Goal: Obtain resource: Download file/media

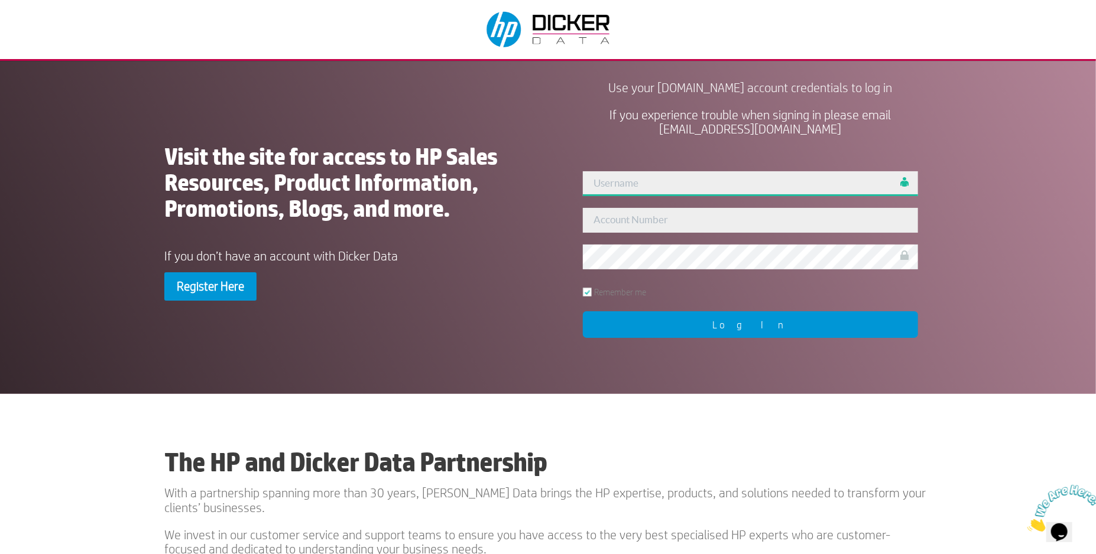
type input "kirsty"
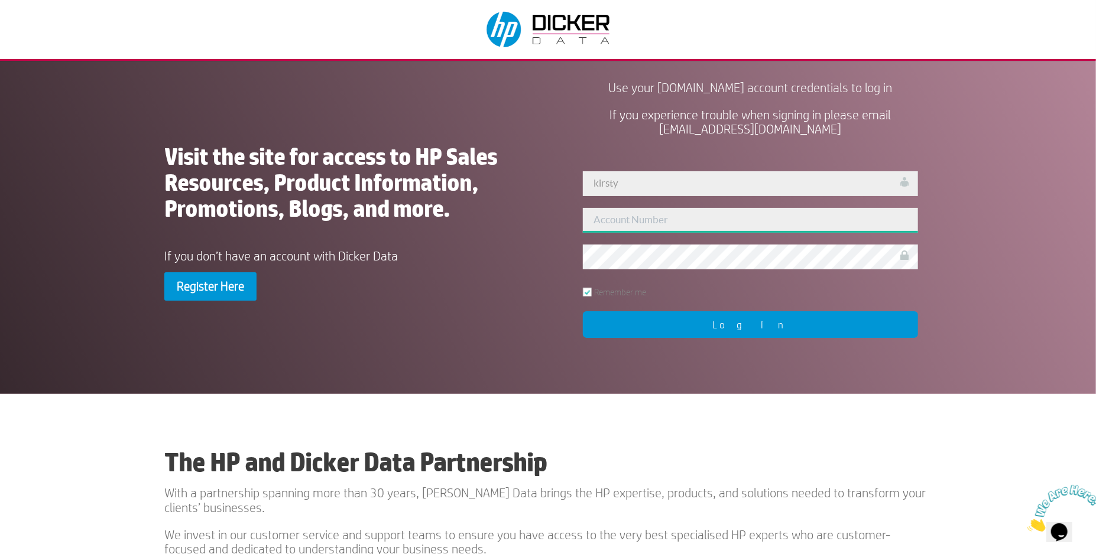
click at [648, 218] on input "text" at bounding box center [750, 220] width 335 height 25
type input "127008"
click at [767, 330] on input "Log In" at bounding box center [750, 325] width 335 height 27
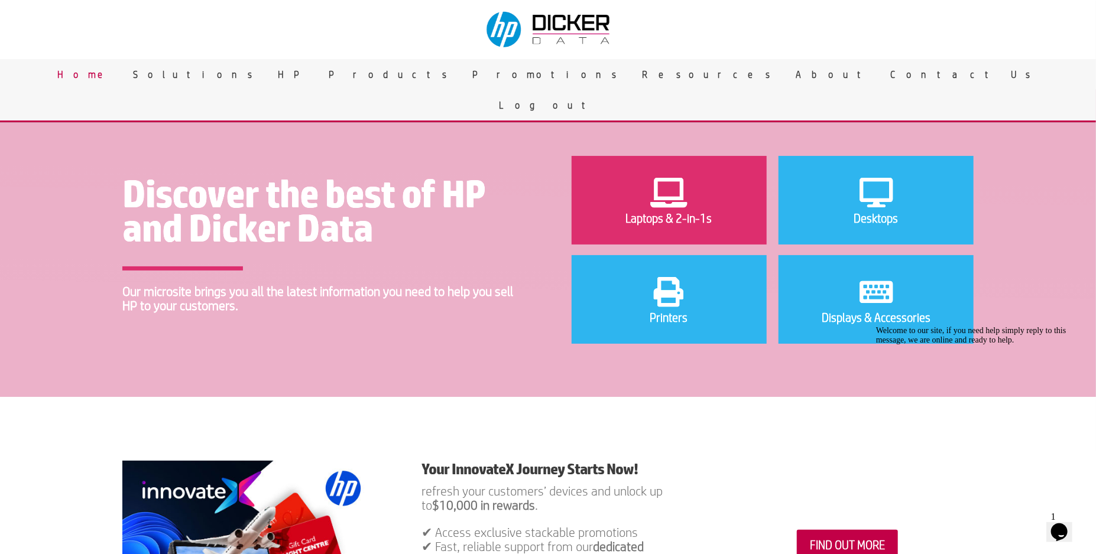
click at [645, 193] on icon at bounding box center [669, 192] width 86 height 35
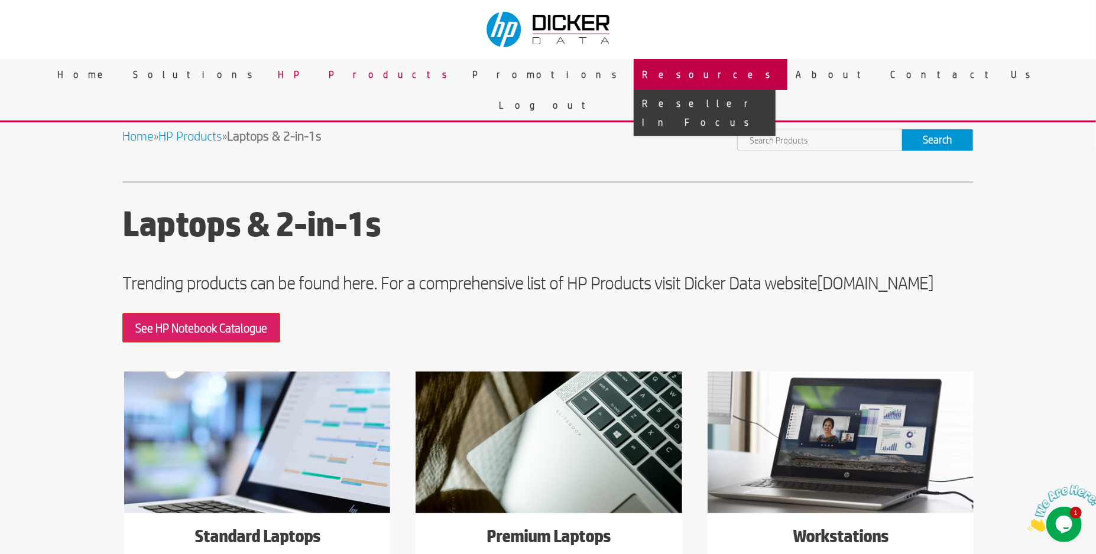
click at [634, 73] on link "Resources" at bounding box center [711, 74] width 154 height 31
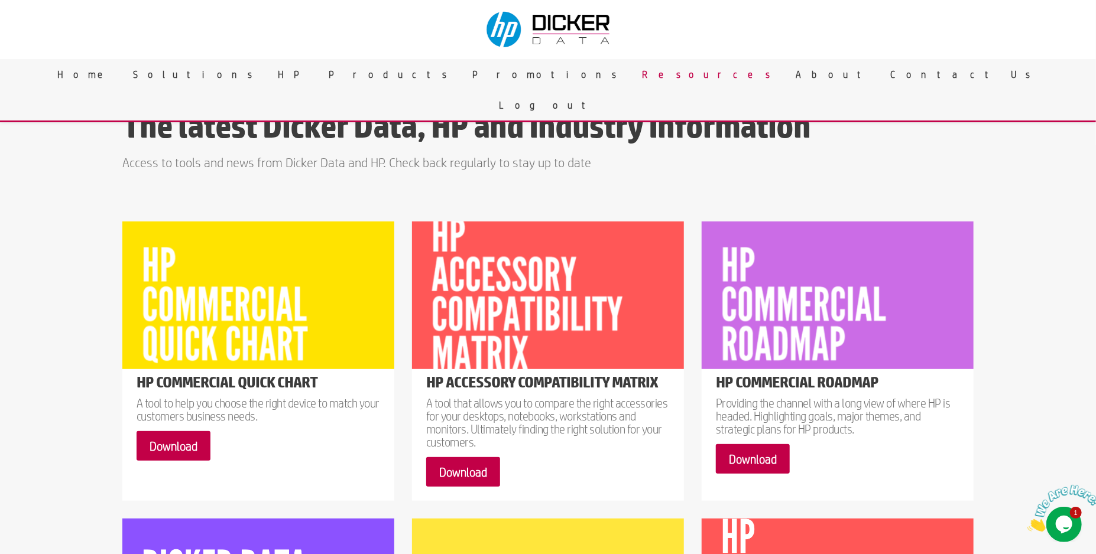
scroll to position [460, 0]
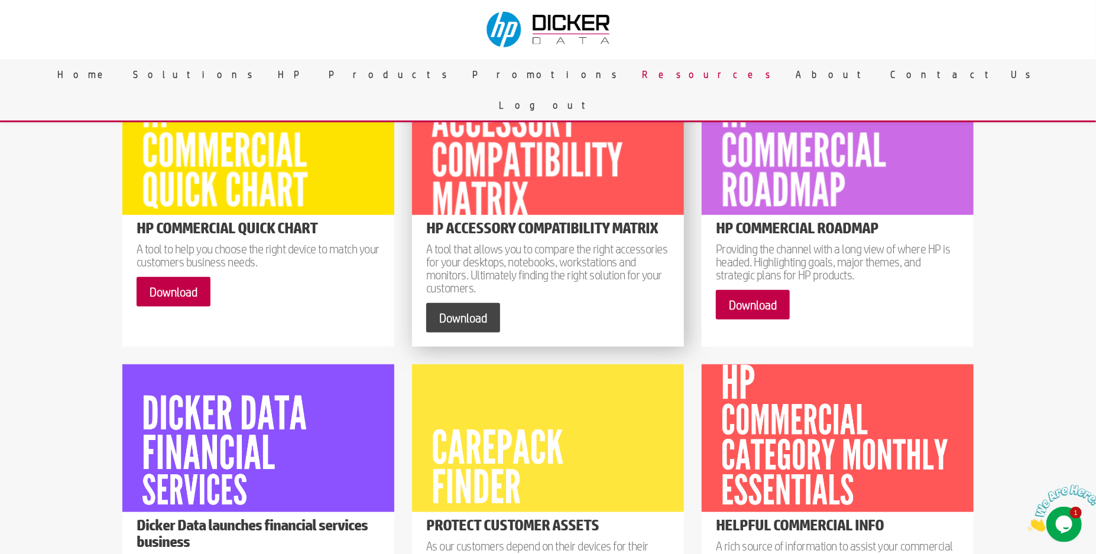
click at [465, 319] on link "Download" at bounding box center [463, 318] width 74 height 30
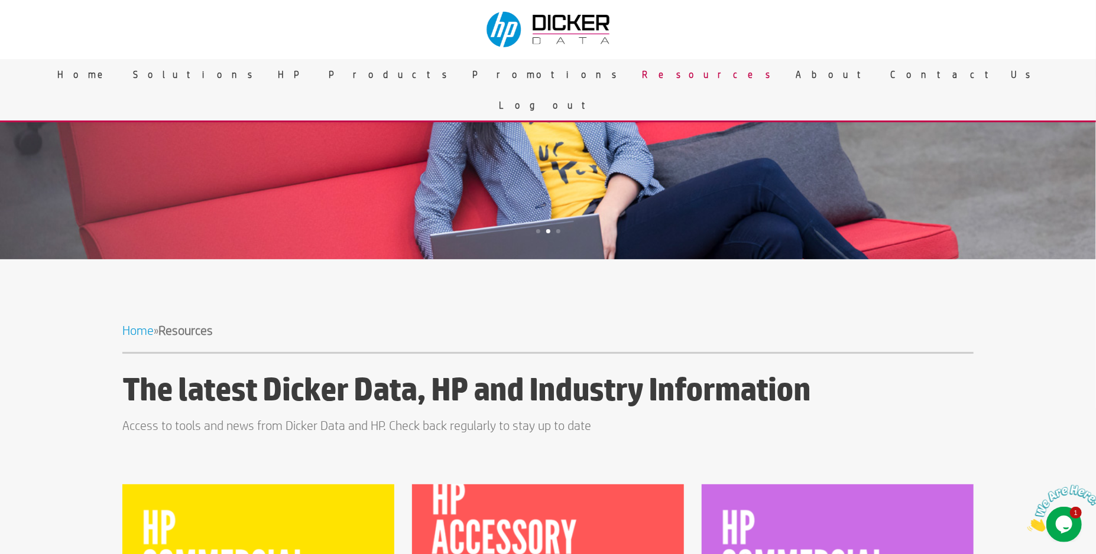
scroll to position [118, 0]
